Goal: Download file/media

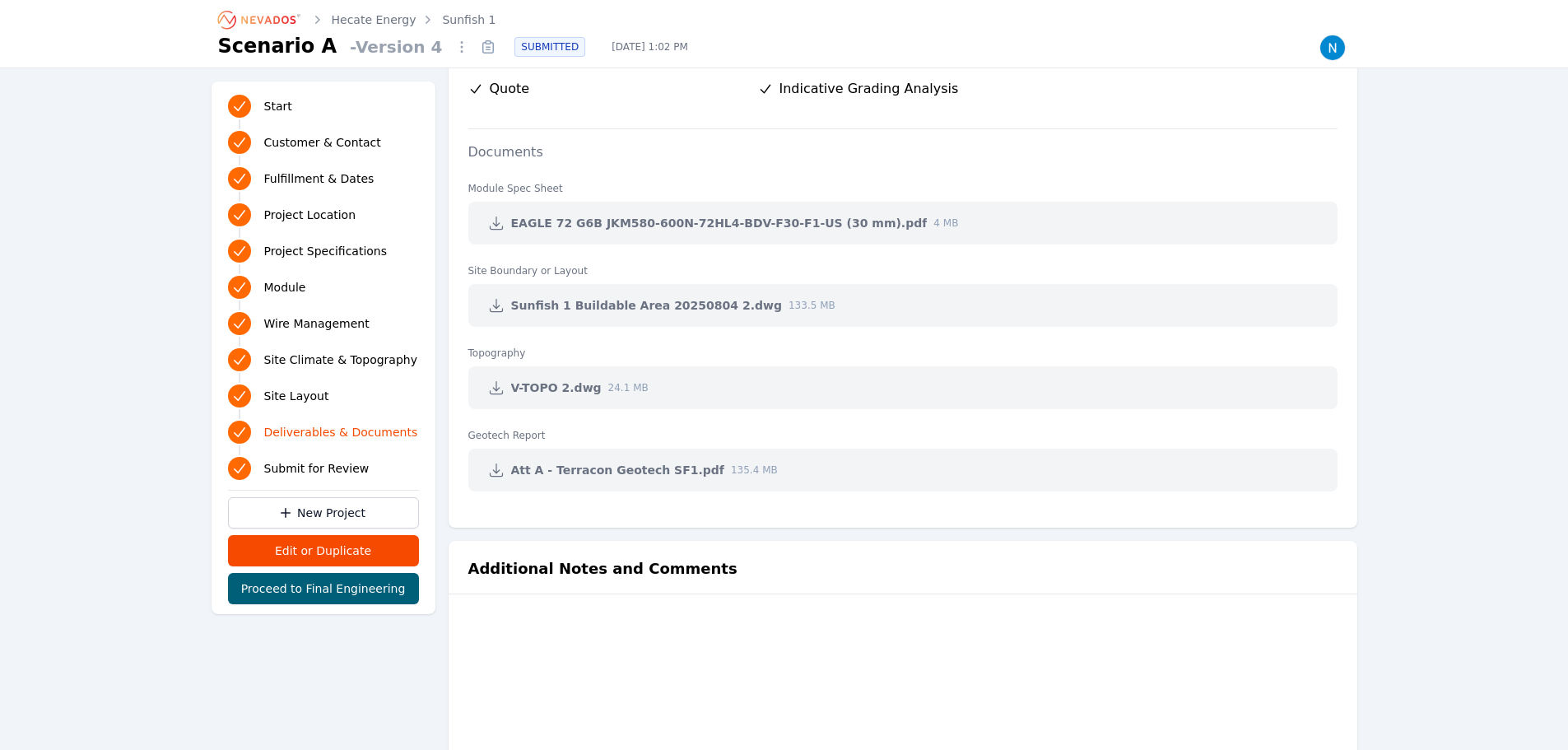
scroll to position [3458, 0]
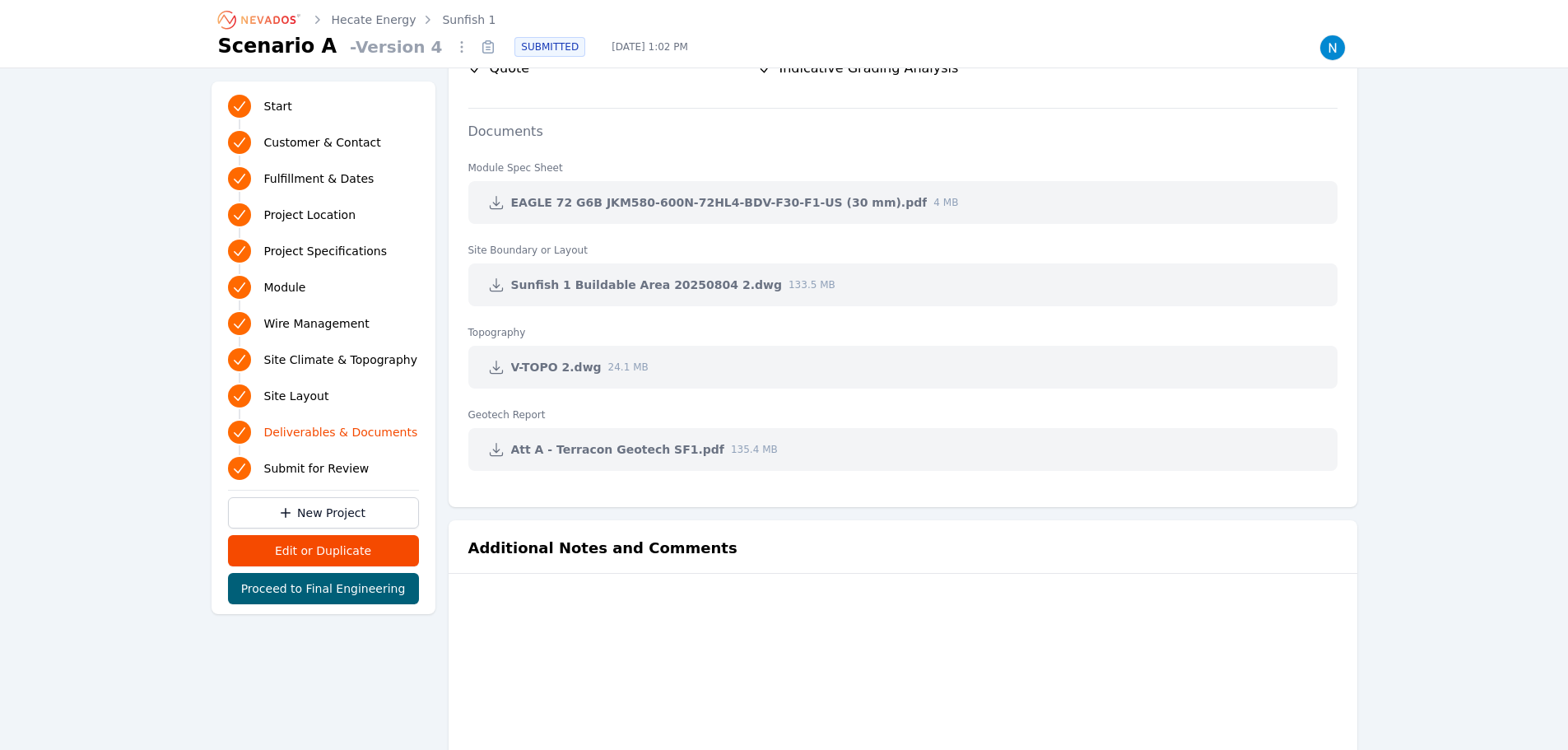
click at [494, 284] on icon at bounding box center [496, 285] width 17 height 17
click at [493, 367] on icon at bounding box center [496, 367] width 17 height 17
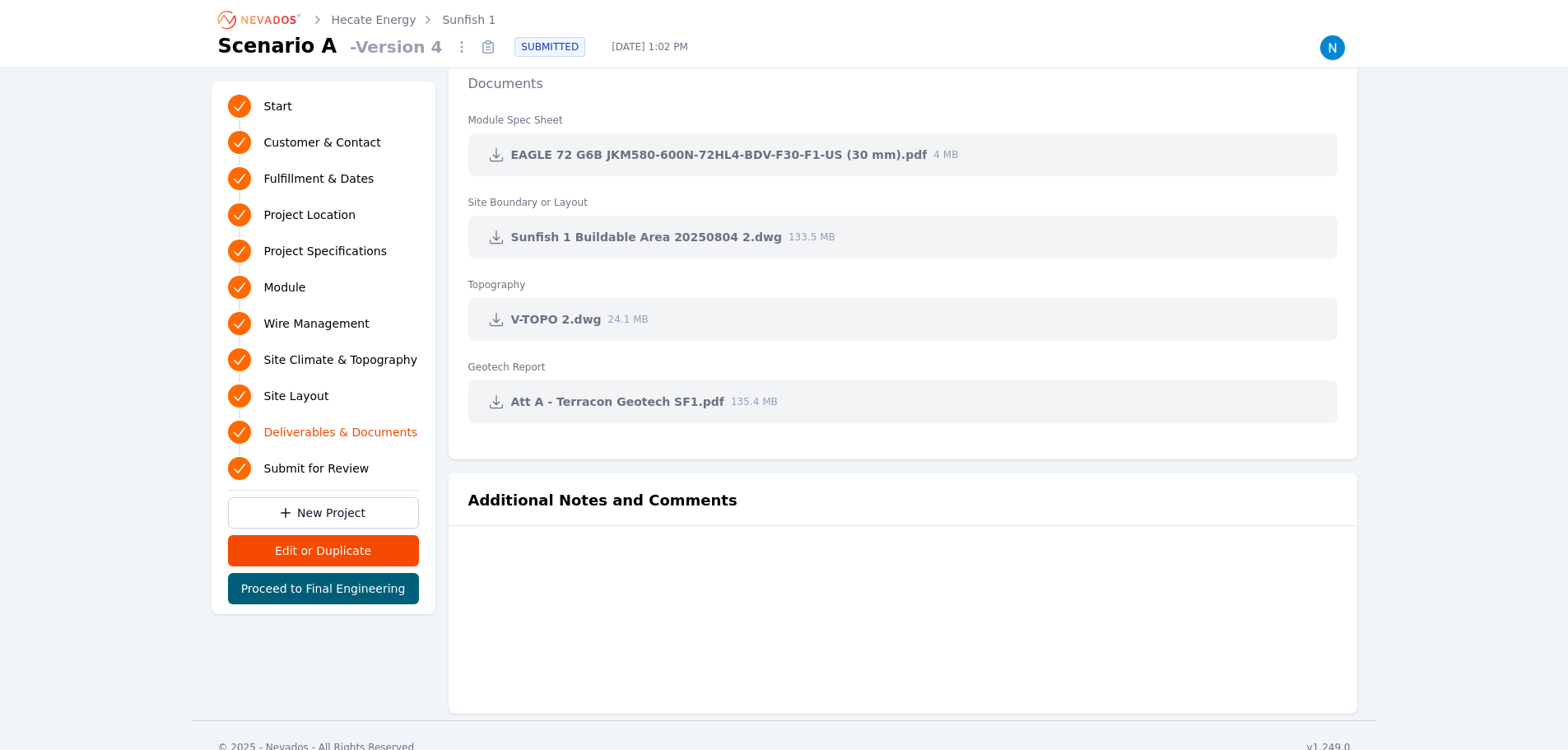
scroll to position [3529, 0]
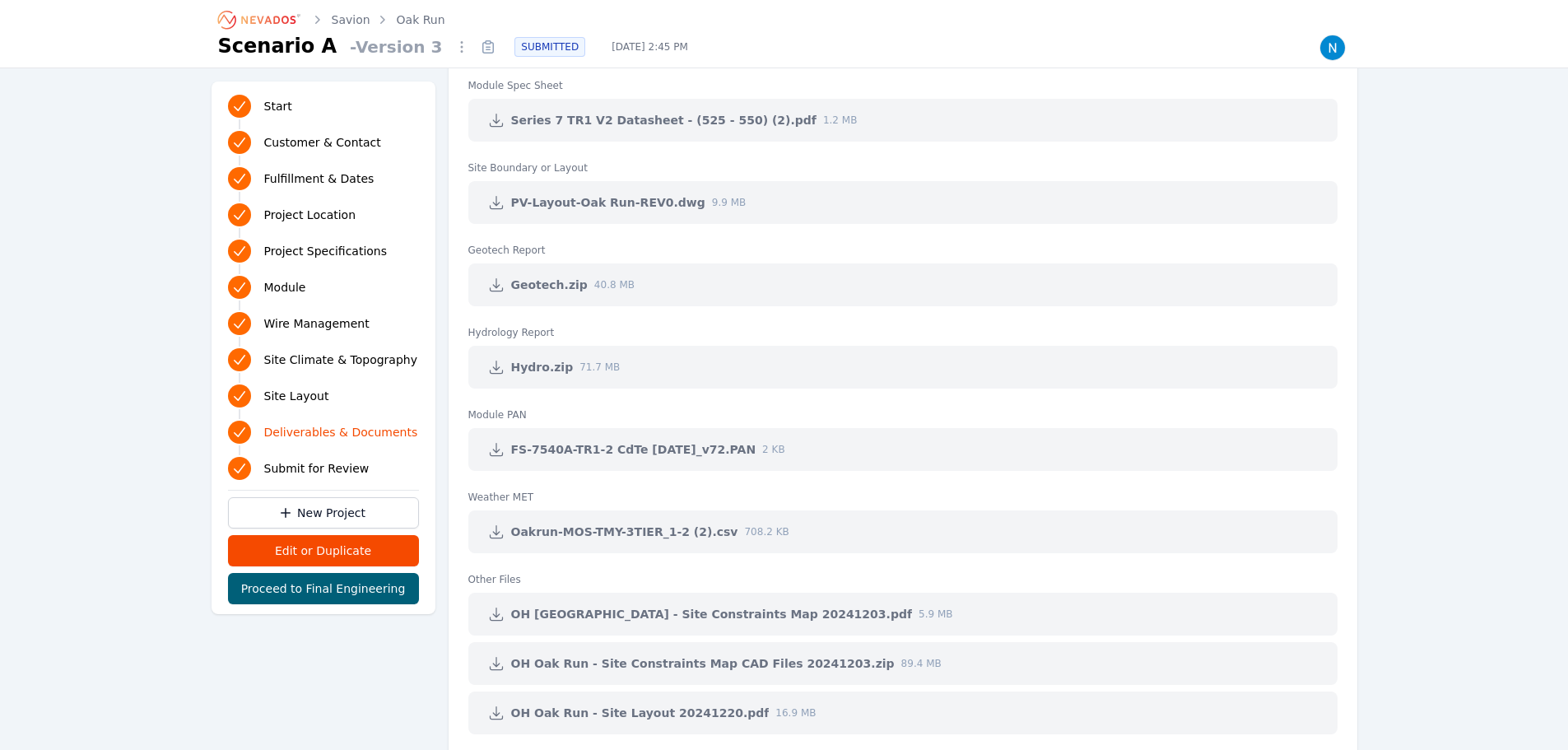
scroll to position [3540, 0]
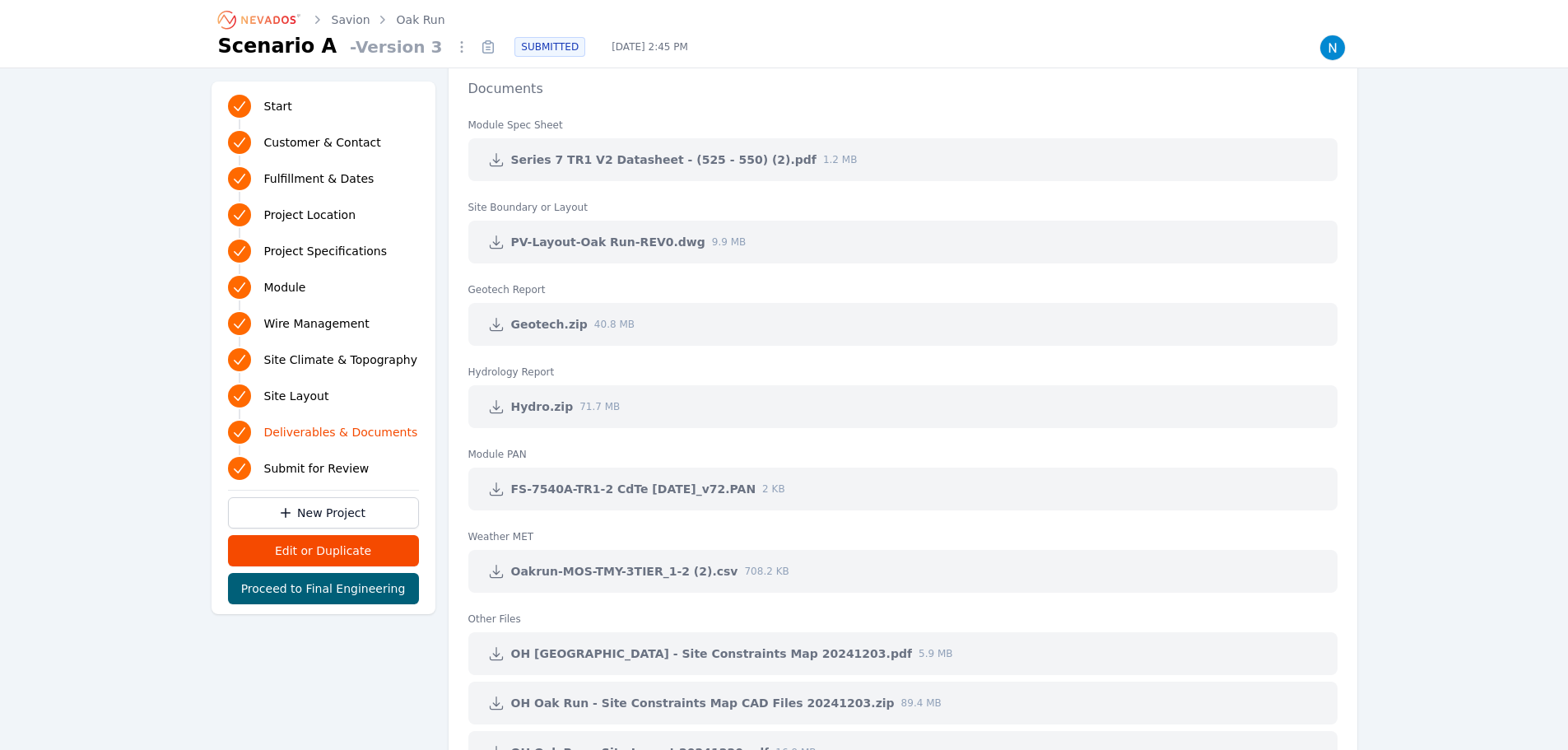
click at [495, 242] on icon at bounding box center [495, 242] width 13 height 13
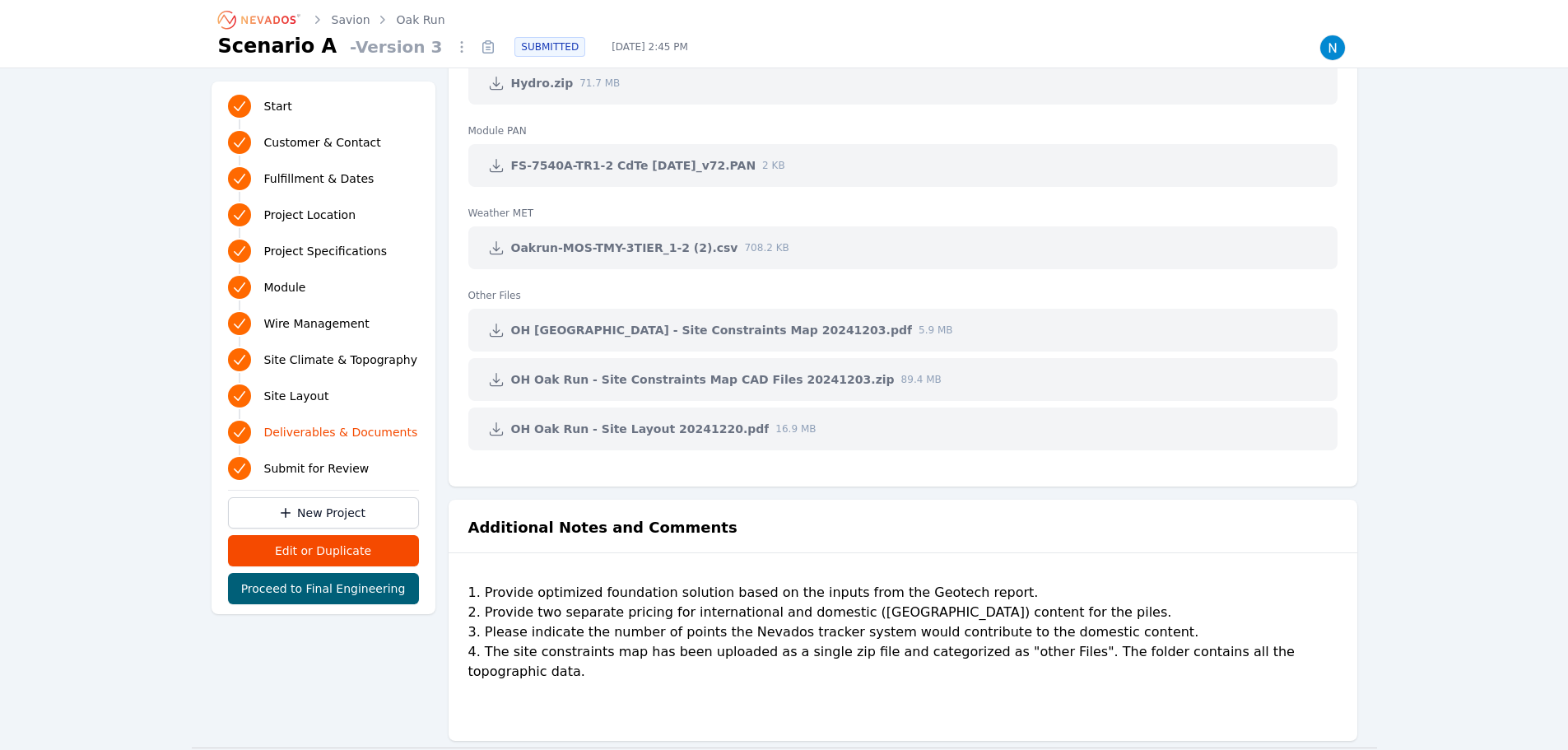
scroll to position [3869, 0]
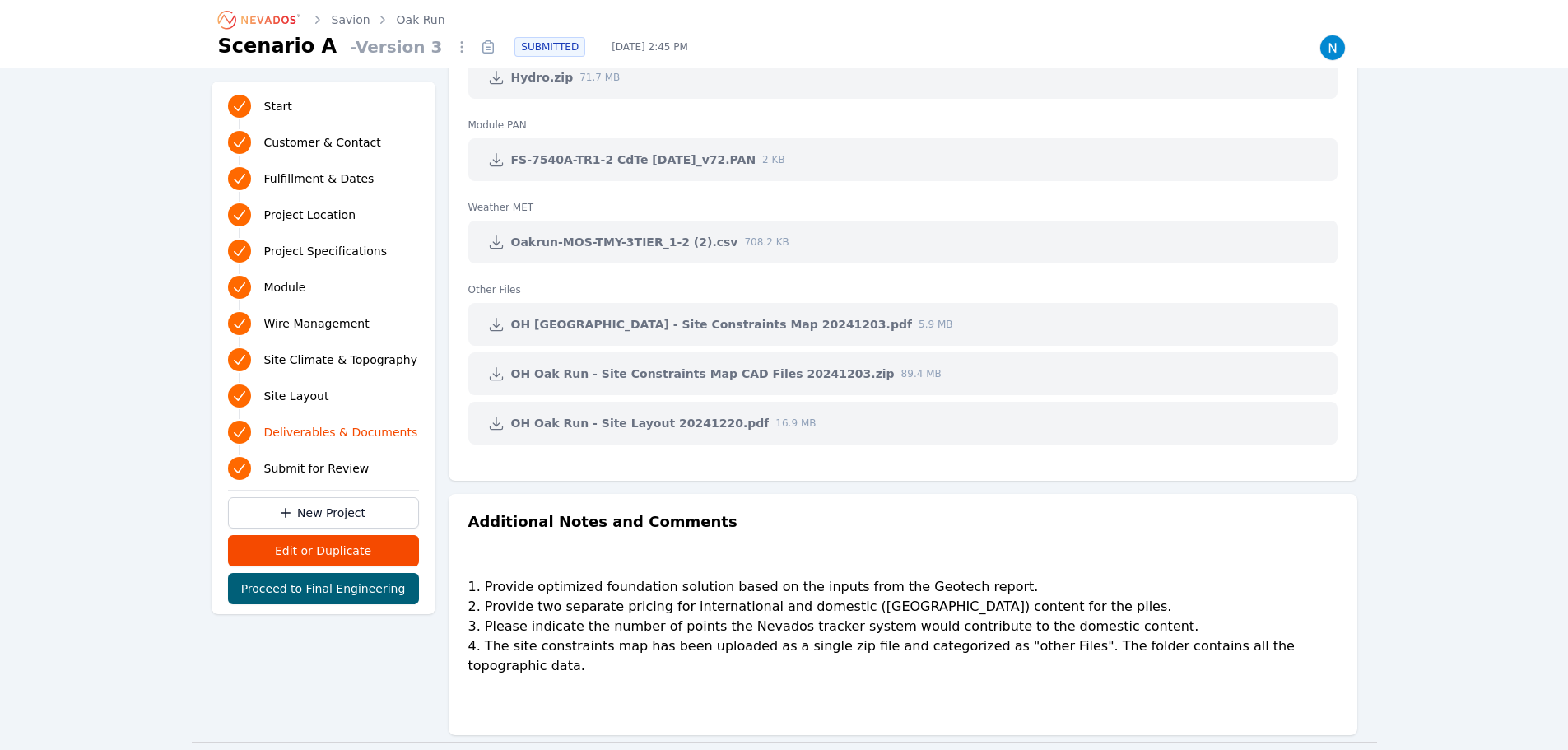
click at [494, 373] on icon at bounding box center [496, 374] width 17 height 17
click at [499, 324] on icon at bounding box center [495, 325] width 13 height 13
click at [498, 431] on link at bounding box center [495, 423] width 29 height 29
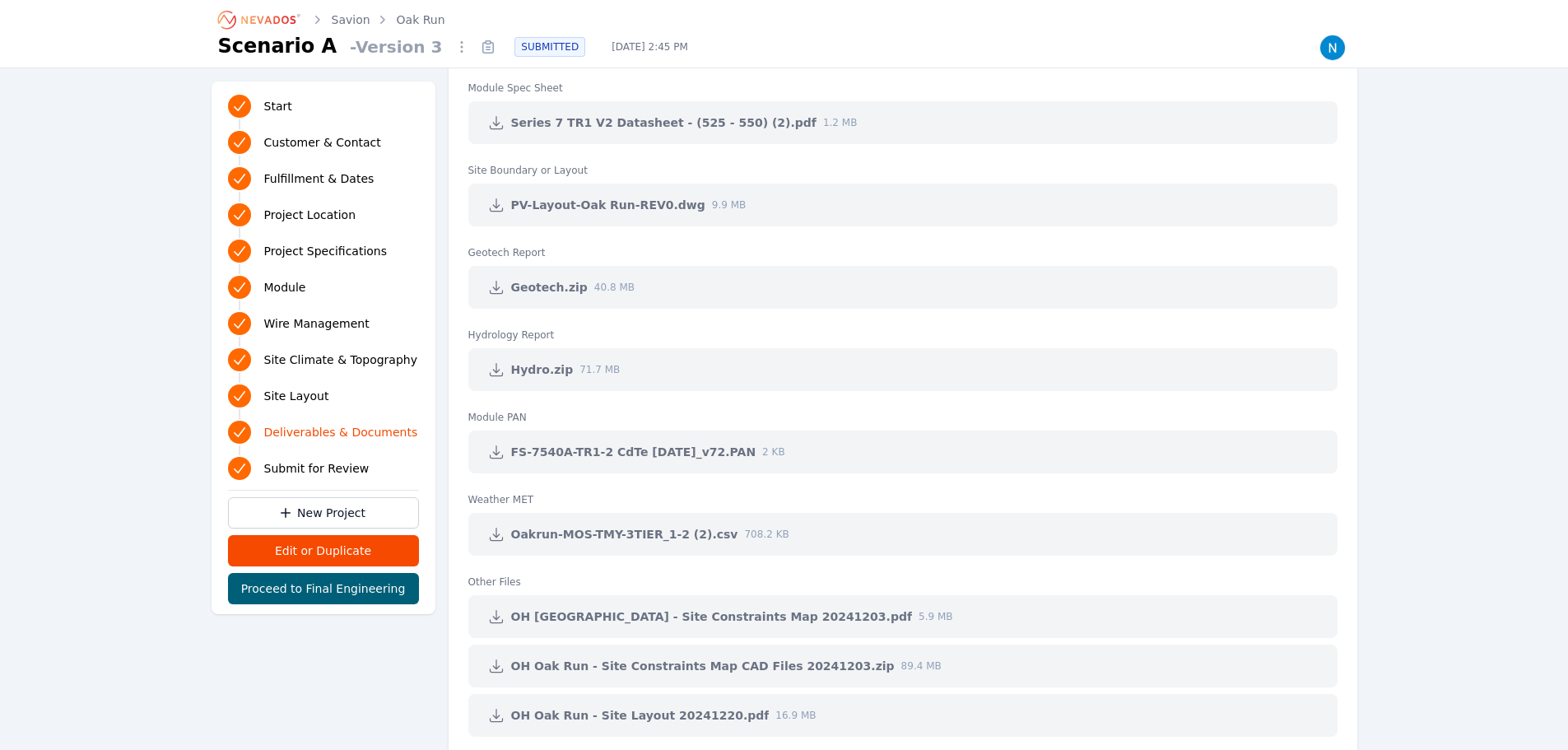
scroll to position [3540, 0]
